Goal: Task Accomplishment & Management: Manage account settings

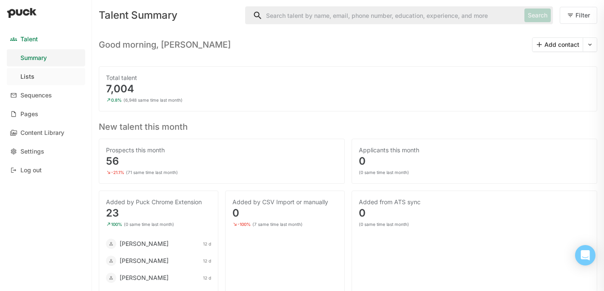
click at [44, 76] on link "Lists" at bounding box center [46, 76] width 78 height 17
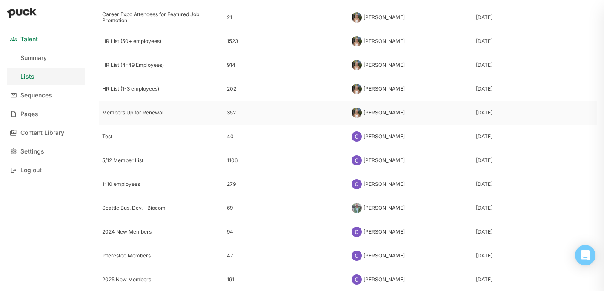
scroll to position [117, 0]
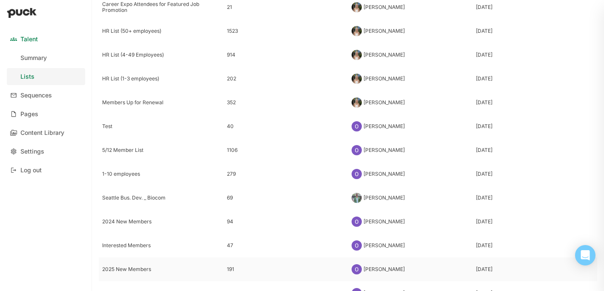
click at [136, 270] on div "2025 New Members" at bounding box center [161, 269] width 118 height 6
click at [136, 270] on div "Talent Summary Lists Sequences Pages Content Library Settings Log out Lists New…" at bounding box center [302, 145] width 604 height 291
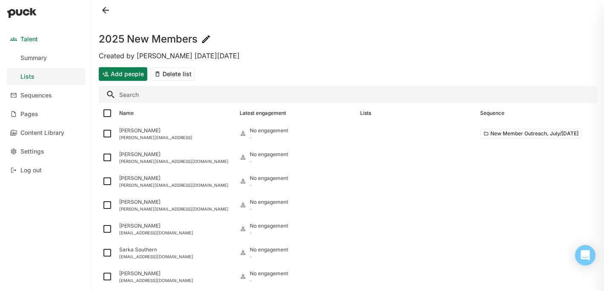
click at [134, 74] on button "Add people" at bounding box center [123, 74] width 49 height 14
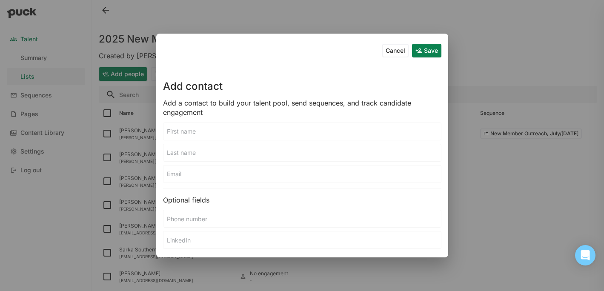
click at [218, 132] on input at bounding box center [301, 131] width 277 height 17
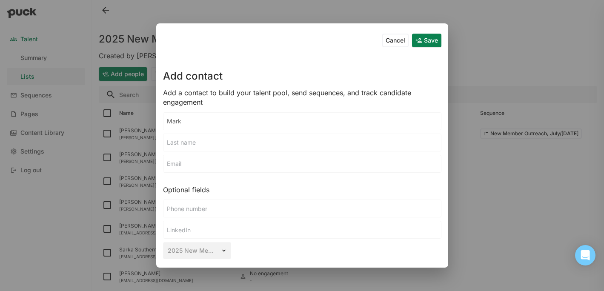
type input "Mark"
click at [212, 166] on input at bounding box center [301, 163] width 277 height 17
paste input "[EMAIL_ADDRESS][DOMAIN_NAME]"
type input "[EMAIL_ADDRESS][DOMAIN_NAME]"
click at [200, 144] on input at bounding box center [301, 142] width 277 height 17
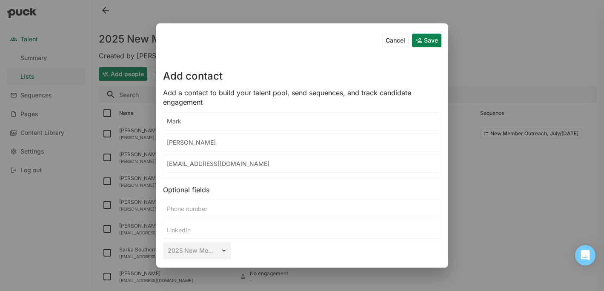
type input "[PERSON_NAME]"
click at [429, 44] on button "Save" at bounding box center [426, 41] width 29 height 14
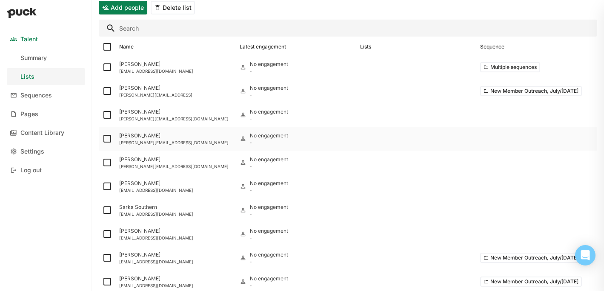
scroll to position [68, 0]
click at [510, 67] on button "Multiple sequences" at bounding box center [510, 66] width 60 height 10
click at [149, 67] on div "[EMAIL_ADDRESS][DOMAIN_NAME]" at bounding box center [176, 69] width 114 height 5
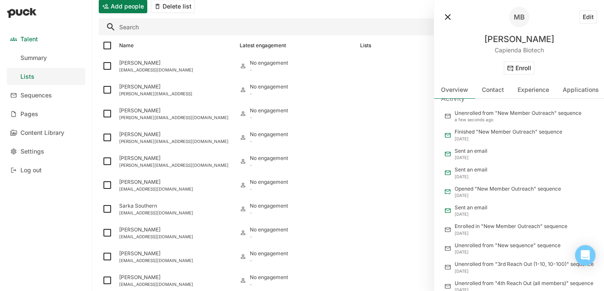
scroll to position [117, 0]
click at [445, 12] on button at bounding box center [448, 17] width 14 height 14
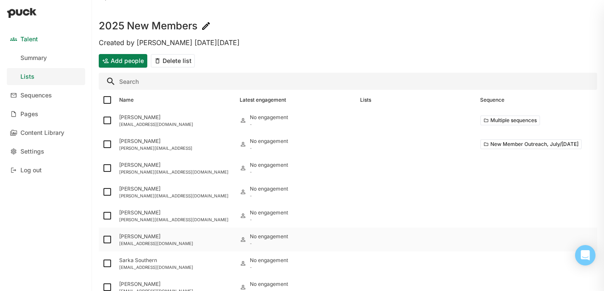
scroll to position [0, 0]
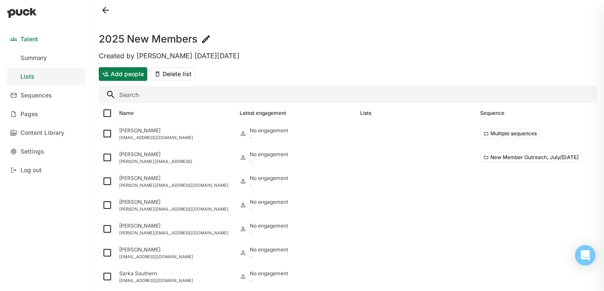
click at [123, 77] on button "Add people" at bounding box center [123, 74] width 49 height 14
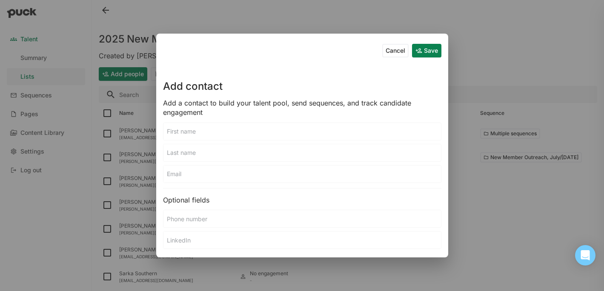
click at [197, 126] on input at bounding box center [301, 131] width 277 height 17
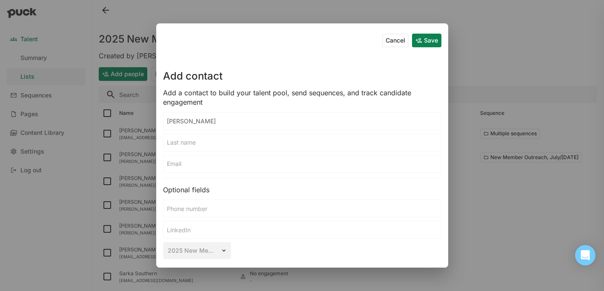
type input "[PERSON_NAME]"
click at [180, 162] on input at bounding box center [301, 163] width 277 height 17
paste input "[PERSON_NAME][EMAIL_ADDRESS][DOMAIN_NAME]"
type input "[PERSON_NAME][EMAIL_ADDRESS][DOMAIN_NAME]"
click at [174, 144] on input at bounding box center [301, 142] width 277 height 17
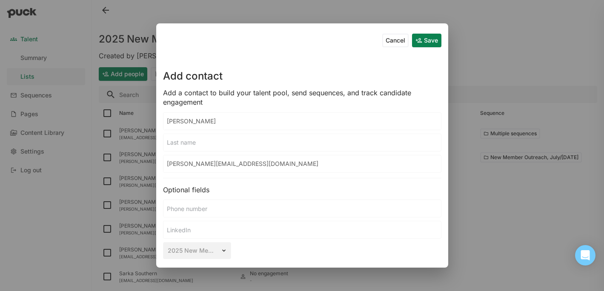
paste input "Lambillotte"
type input "Lambillotte"
click at [431, 37] on button "Save" at bounding box center [426, 41] width 29 height 14
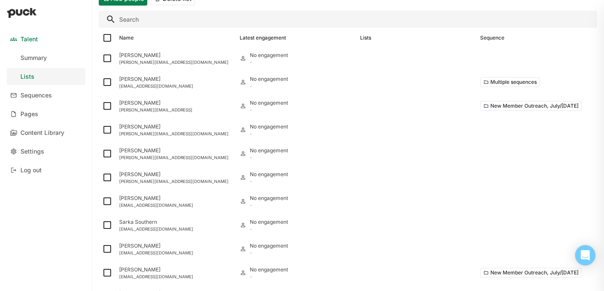
scroll to position [61, 0]
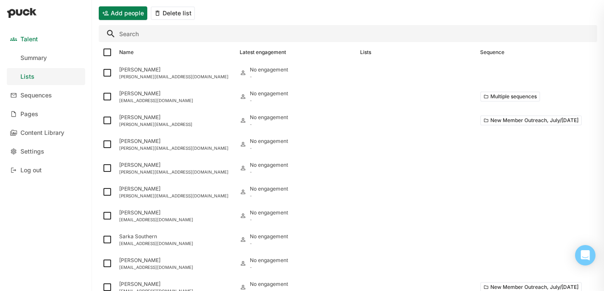
click at [130, 19] on button "Add people" at bounding box center [123, 13] width 49 height 14
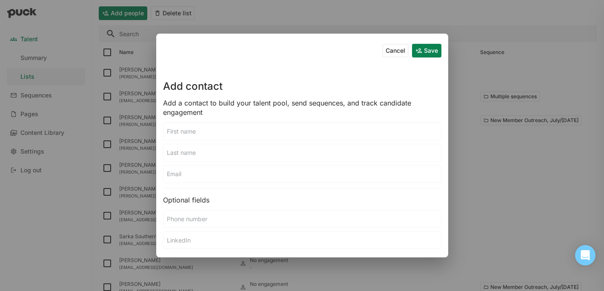
click at [206, 136] on input at bounding box center [301, 131] width 277 height 17
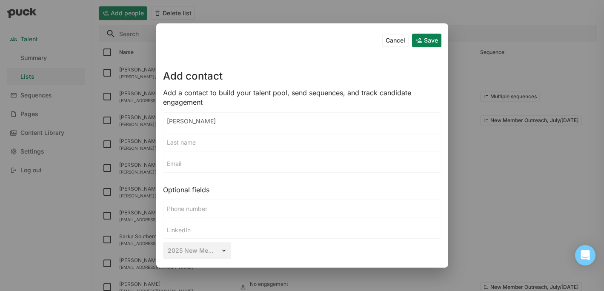
type input "[PERSON_NAME]"
click at [212, 143] on input at bounding box center [301, 142] width 277 height 17
type input "[PERSON_NAME]"
click at [188, 163] on input at bounding box center [301, 163] width 277 height 17
paste input "[EMAIL_ADDRESS][DOMAIN_NAME]"
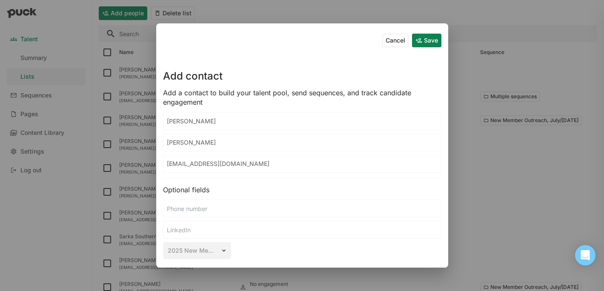
type input "[EMAIL_ADDRESS][DOMAIN_NAME]"
click at [433, 41] on button "Save" at bounding box center [426, 41] width 29 height 14
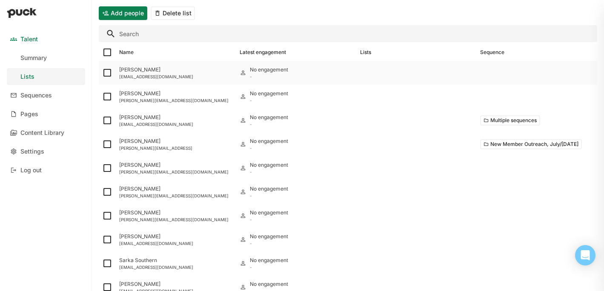
click at [108, 71] on img at bounding box center [107, 73] width 10 height 10
click at [102, 73] on input "checkbox" at bounding box center [102, 73] width 0 height 0
checkbox input "true"
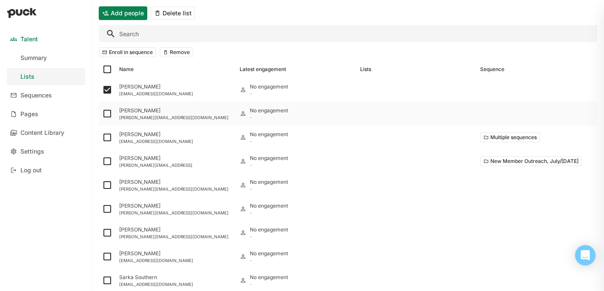
click at [106, 111] on img at bounding box center [107, 113] width 10 height 10
click at [102, 114] on input "checkbox" at bounding box center [102, 114] width 0 height 0
checkbox input "true"
click at [107, 135] on img at bounding box center [107, 137] width 10 height 10
click at [102, 137] on input "checkbox" at bounding box center [102, 137] width 0 height 0
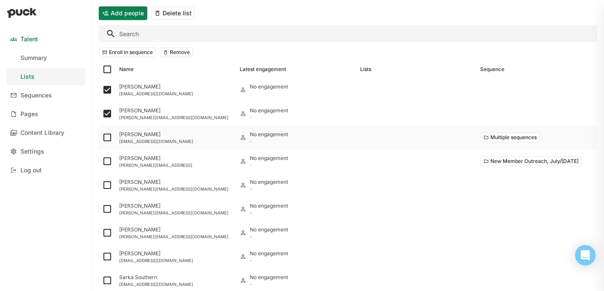
checkbox input "true"
click at [107, 183] on img at bounding box center [107, 185] width 10 height 10
click at [102, 185] on input "checkbox" at bounding box center [102, 185] width 0 height 0
checkbox input "true"
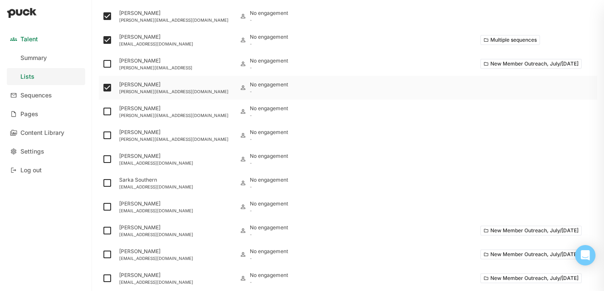
scroll to position [175, 0]
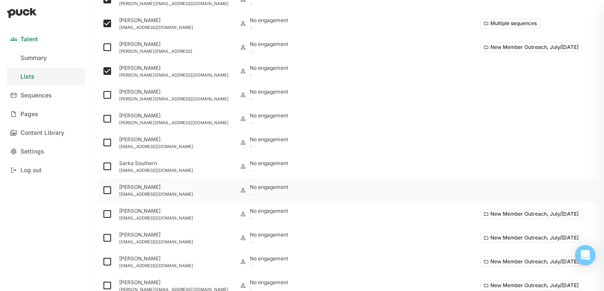
click at [106, 188] on img at bounding box center [107, 190] width 10 height 10
click at [102, 190] on input "checkbox" at bounding box center [102, 190] width 0 height 0
checkbox input "true"
click at [106, 165] on img at bounding box center [107, 166] width 10 height 10
click at [102, 166] on input "checkbox" at bounding box center [102, 166] width 0 height 0
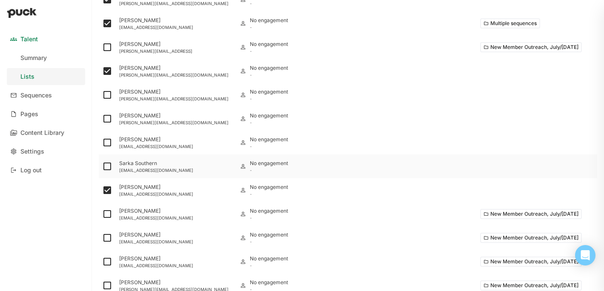
checkbox input "true"
click at [109, 137] on img at bounding box center [107, 142] width 10 height 10
click at [102, 143] on input "checkbox" at bounding box center [102, 143] width 0 height 0
checkbox input "true"
click at [108, 117] on img at bounding box center [107, 119] width 10 height 10
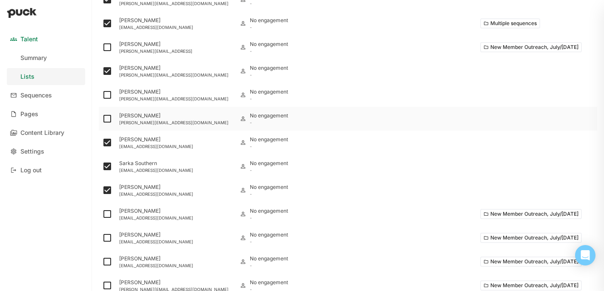
click at [102, 119] on input "checkbox" at bounding box center [102, 119] width 0 height 0
checkbox input "true"
click at [107, 97] on img at bounding box center [107, 95] width 10 height 10
click at [102, 95] on input "checkbox" at bounding box center [102, 95] width 0 height 0
checkbox input "true"
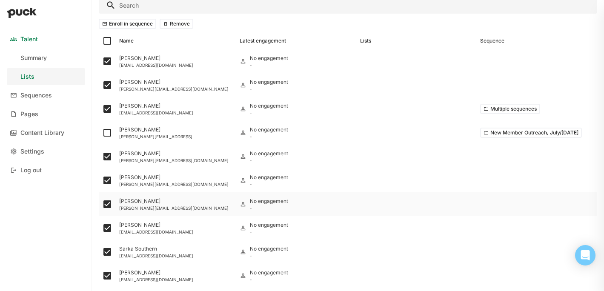
scroll to position [0, 0]
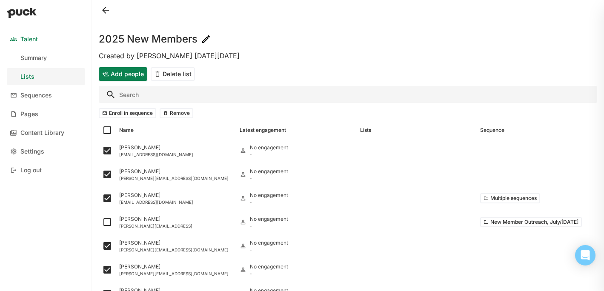
click at [127, 111] on button "Enroll in sequence" at bounding box center [127, 113] width 57 height 10
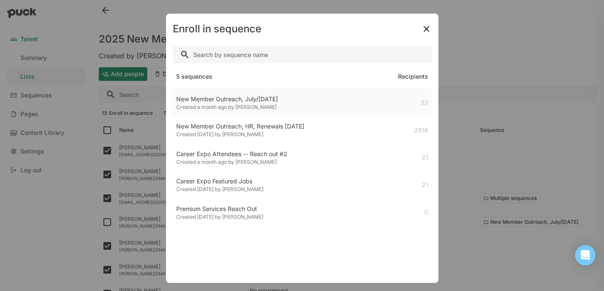
click at [308, 107] on div "New Member Outreach, July/[DATE] Created a month ago by [PERSON_NAME] 33" at bounding box center [302, 102] width 259 height 27
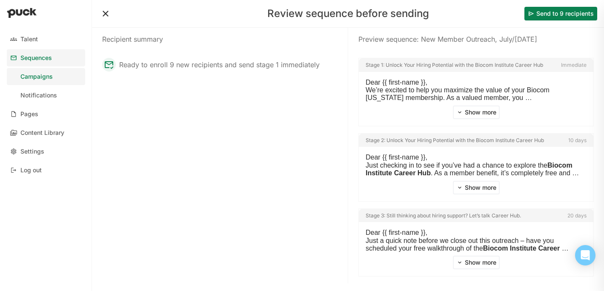
click at [565, 19] on button "Send to 9 recipients" at bounding box center [560, 14] width 73 height 14
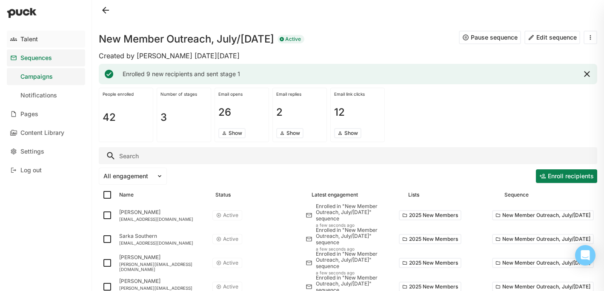
click at [29, 40] on div "Talent" at bounding box center [28, 39] width 17 height 7
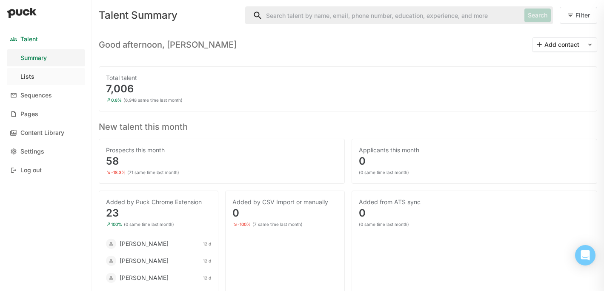
click at [27, 76] on div "Lists" at bounding box center [27, 76] width 14 height 7
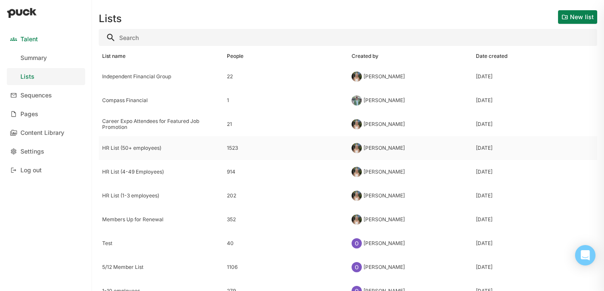
click at [147, 149] on div "HR List (50+ employees)" at bounding box center [161, 148] width 118 height 6
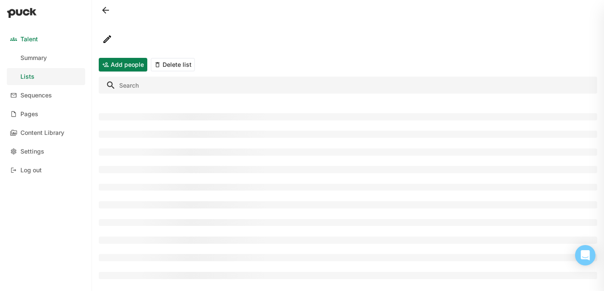
click at [151, 85] on input "Search" at bounding box center [348, 85] width 498 height 17
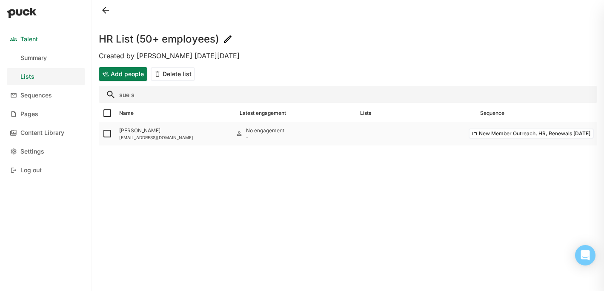
type input "sue s"
click at [108, 131] on img at bounding box center [107, 133] width 10 height 10
click at [102, 134] on input "checkbox" at bounding box center [102, 134] width 0 height 0
checkbox input "true"
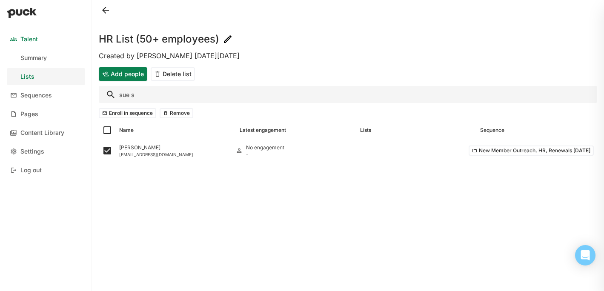
click at [176, 113] on button "Remove" at bounding box center [177, 113] width 34 height 10
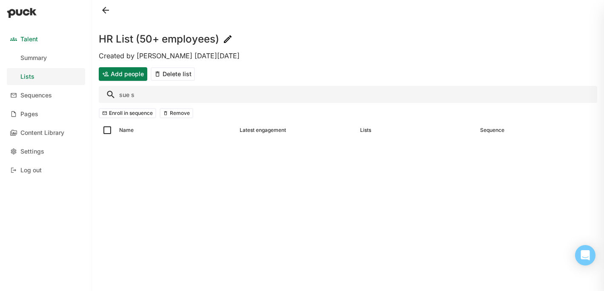
click at [130, 95] on input "sue s" at bounding box center [348, 94] width 498 height 17
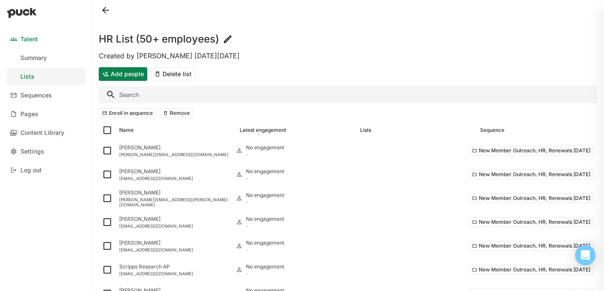
drag, startPoint x: 36, startPoint y: 99, endPoint x: 89, endPoint y: 95, distance: 53.3
click at [36, 99] on link "Sequences" at bounding box center [46, 95] width 78 height 17
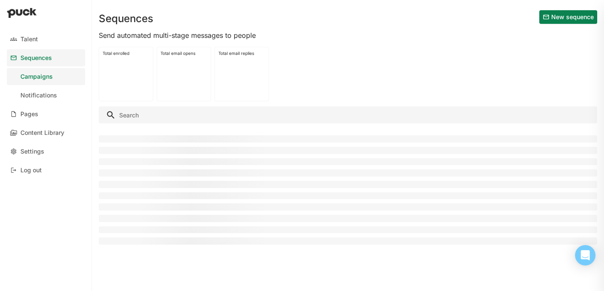
click at [180, 120] on input "Search" at bounding box center [348, 114] width 498 height 17
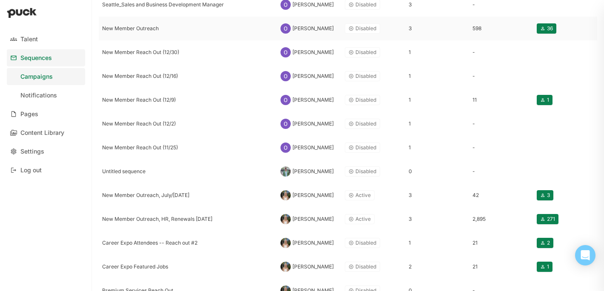
scroll to position [197, 0]
click at [172, 222] on div "New Member Outreach, HR, Renewals [DATE]" at bounding box center [187, 219] width 171 height 6
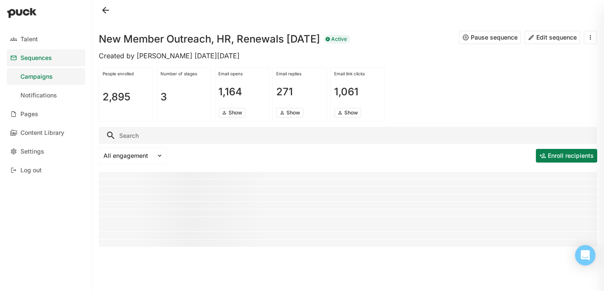
click at [168, 140] on input "Search" at bounding box center [348, 135] width 498 height 17
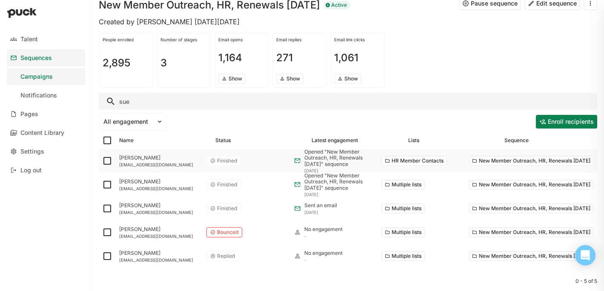
scroll to position [37, 0]
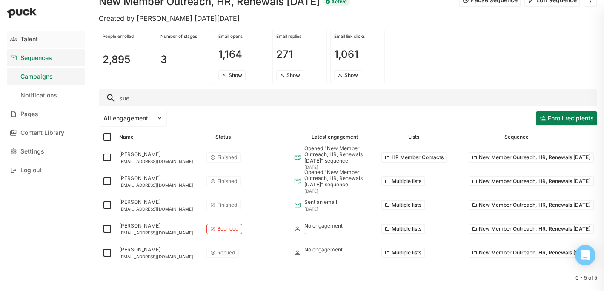
type input "sue"
click at [38, 40] on link "Talent" at bounding box center [46, 39] width 78 height 17
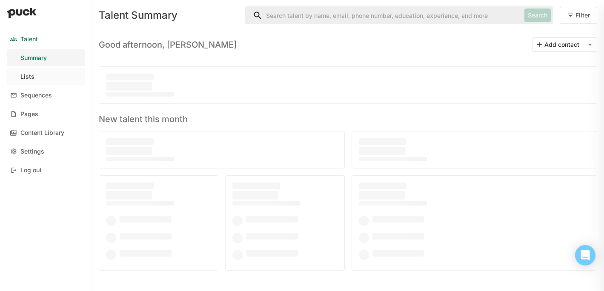
click at [57, 74] on link "Lists" at bounding box center [46, 76] width 78 height 17
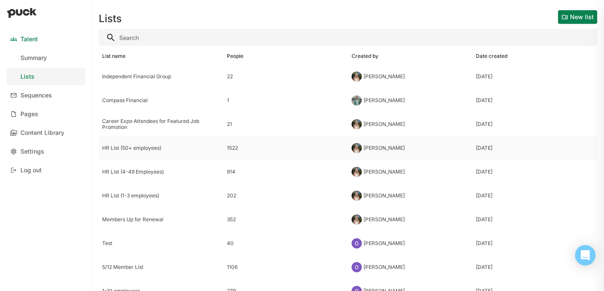
click at [131, 138] on div "HR List (50+ employees)" at bounding box center [161, 148] width 125 height 24
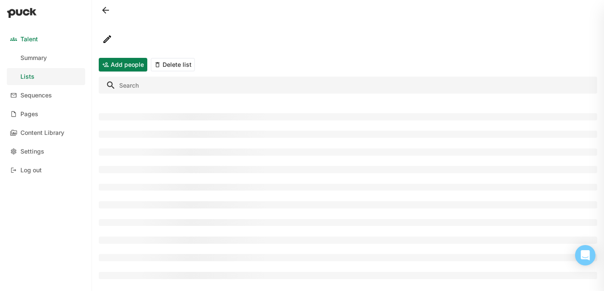
click at [134, 86] on input "Search" at bounding box center [348, 85] width 498 height 17
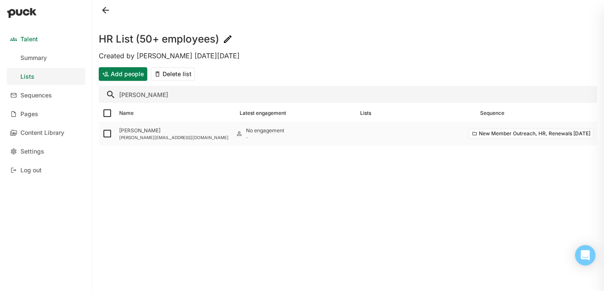
type input "[PERSON_NAME]"
click at [108, 131] on img at bounding box center [107, 133] width 10 height 10
click at [102, 134] on input "checkbox" at bounding box center [102, 134] width 0 height 0
checkbox input "true"
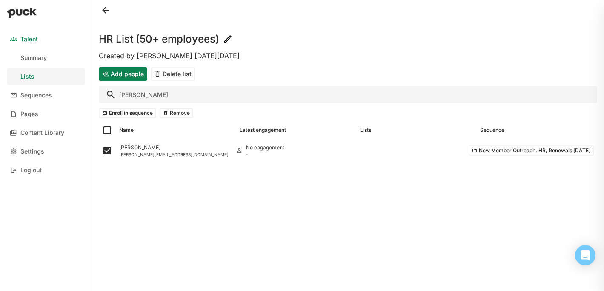
click at [172, 112] on button "Remove" at bounding box center [177, 113] width 34 height 10
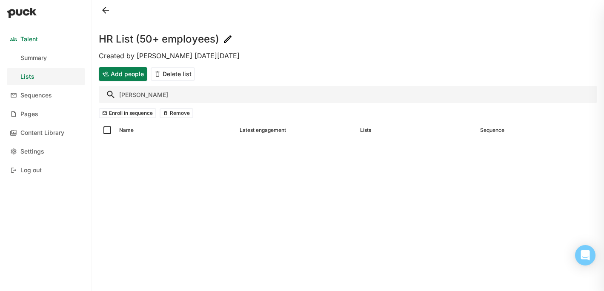
click at [40, 36] on link "Talent" at bounding box center [46, 39] width 78 height 17
